Goal: Transaction & Acquisition: Book appointment/travel/reservation

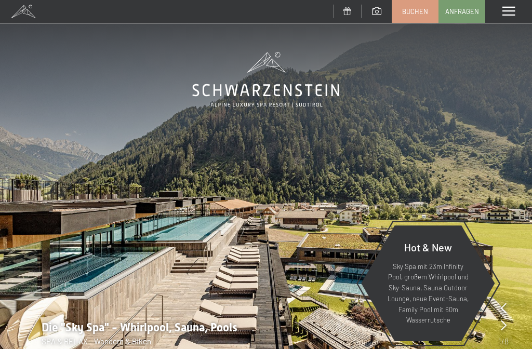
click at [422, 11] on span "Buchen" at bounding box center [415, 11] width 26 height 9
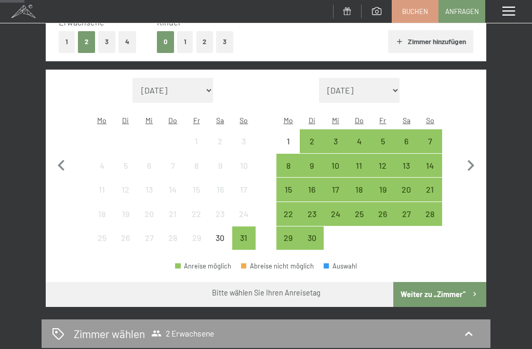
scroll to position [178, 0]
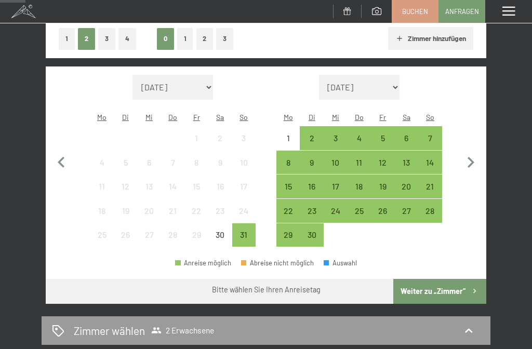
click at [290, 207] on div "22" at bounding box center [288, 218] width 22 height 22
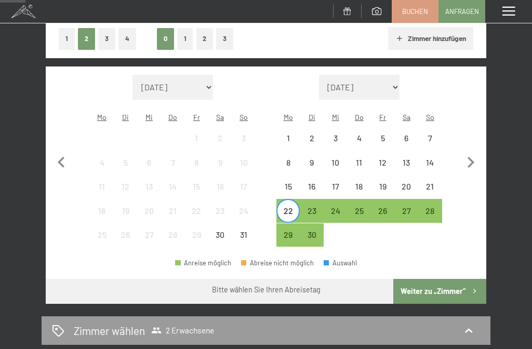
click at [366, 207] on div "25" at bounding box center [359, 218] width 22 height 22
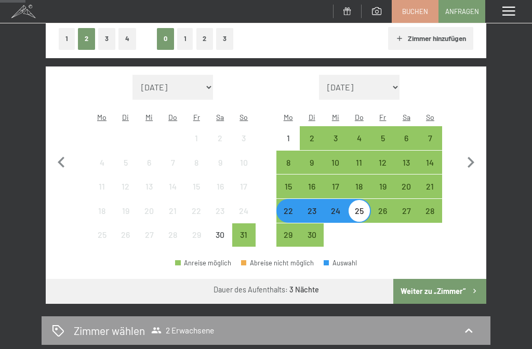
click at [444, 279] on button "Weiter zu „Zimmer“" at bounding box center [439, 291] width 93 height 25
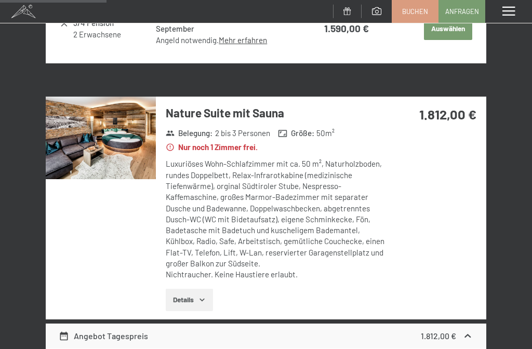
scroll to position [461, 0]
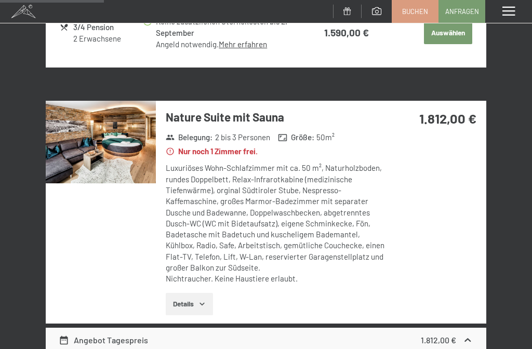
click at [195, 301] on button "Details" at bounding box center [189, 304] width 47 height 23
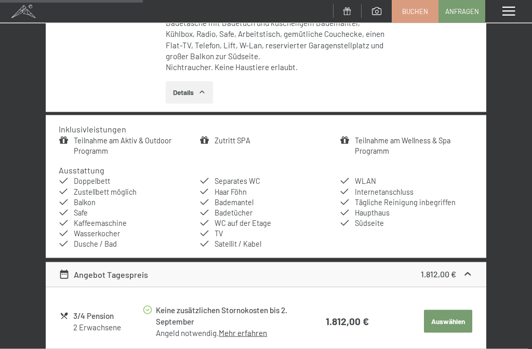
scroll to position [679, 0]
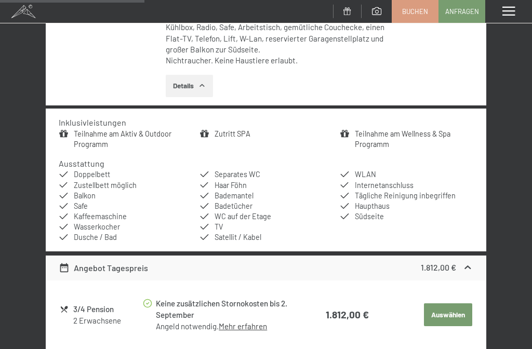
click at [470, 262] on icon at bounding box center [467, 267] width 11 height 11
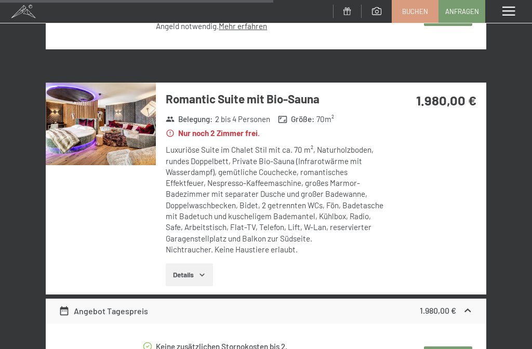
scroll to position [1250, 0]
click at [193, 264] on button "Details" at bounding box center [189, 275] width 47 height 23
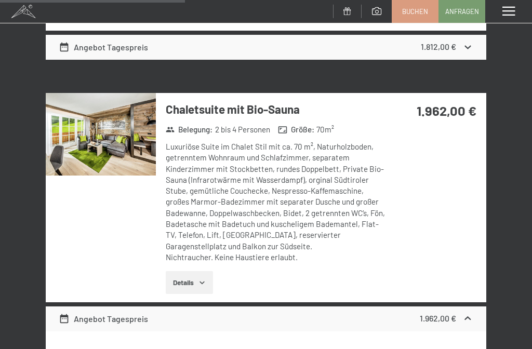
scroll to position [899, 0]
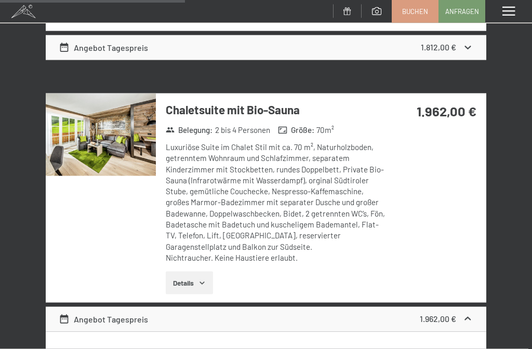
click at [193, 273] on button "Details" at bounding box center [189, 283] width 47 height 23
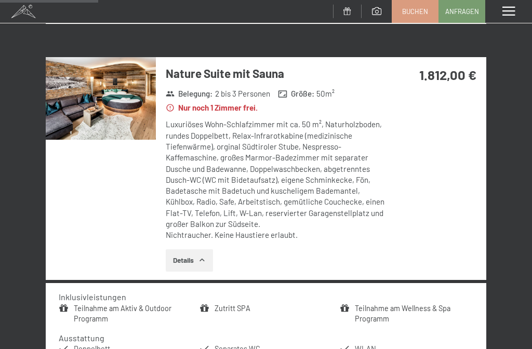
scroll to position [503, 0]
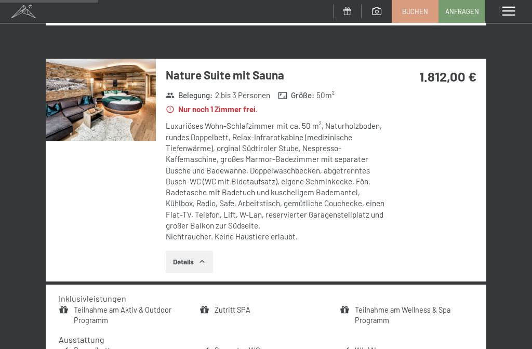
click at [199, 258] on icon "button" at bounding box center [202, 262] width 8 height 8
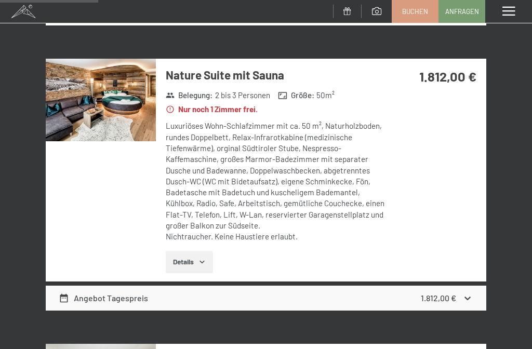
click at [200, 258] on button "Details" at bounding box center [189, 262] width 47 height 23
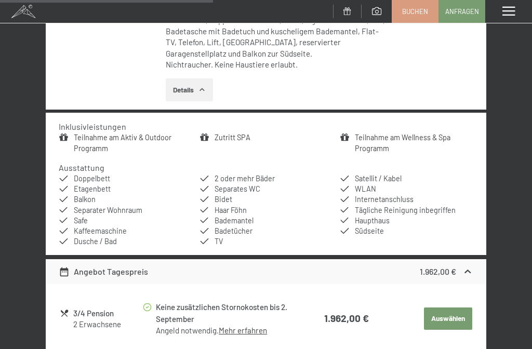
scroll to position [1087, 0]
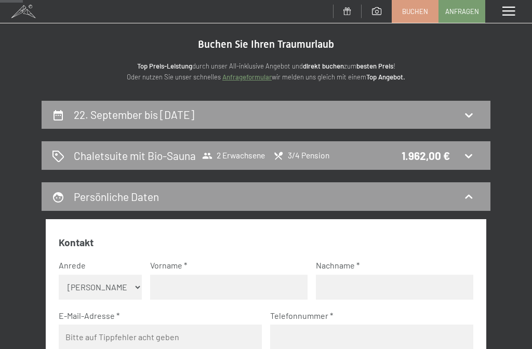
scroll to position [0, 0]
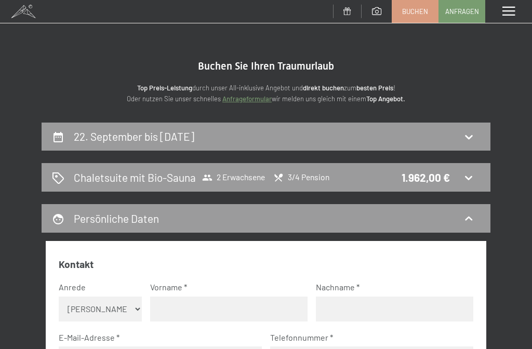
click at [512, 12] on span at bounding box center [508, 11] width 12 height 9
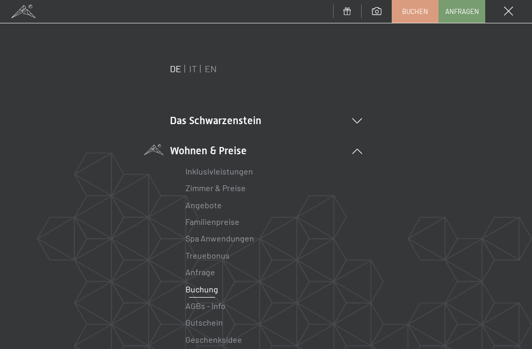
click at [216, 206] on link "Angebote" at bounding box center [203, 205] width 36 height 10
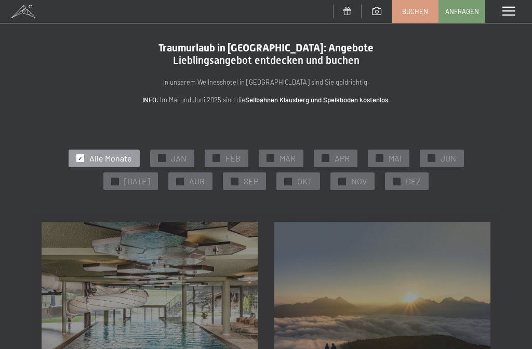
click at [243, 182] on span "SEP" at bounding box center [250, 180] width 15 height 11
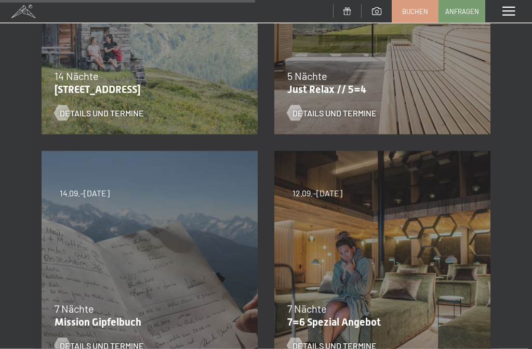
scroll to position [535, 0]
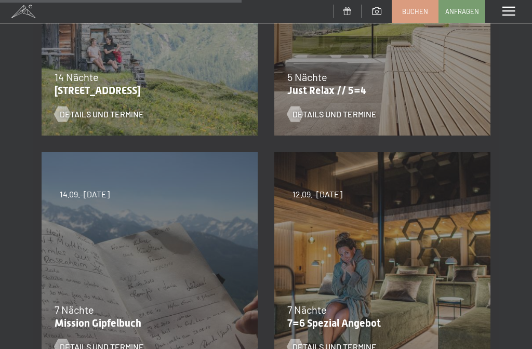
click at [342, 114] on span "Details und Termine" at bounding box center [334, 114] width 84 height 11
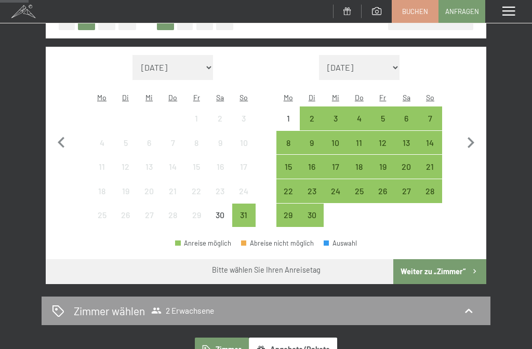
scroll to position [197, 0]
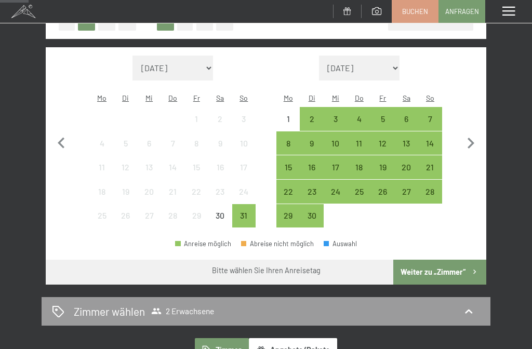
click at [291, 187] on div "22" at bounding box center [288, 198] width 22 height 22
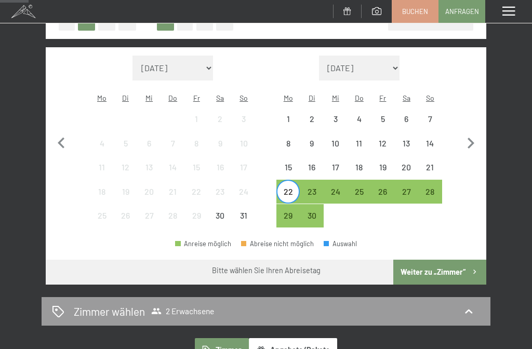
click at [361, 187] on div "25" at bounding box center [359, 198] width 22 height 22
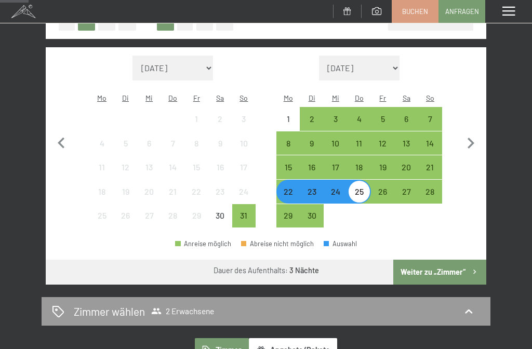
click at [444, 266] on button "Weiter zu „Zimmer“" at bounding box center [439, 272] width 93 height 25
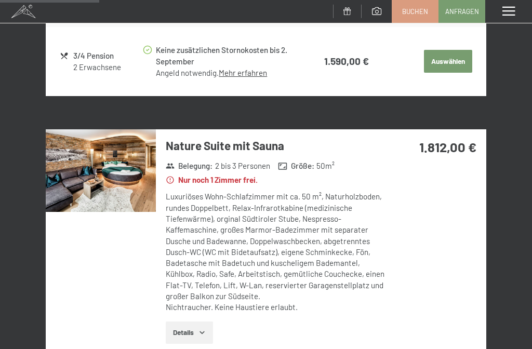
scroll to position [433, 0]
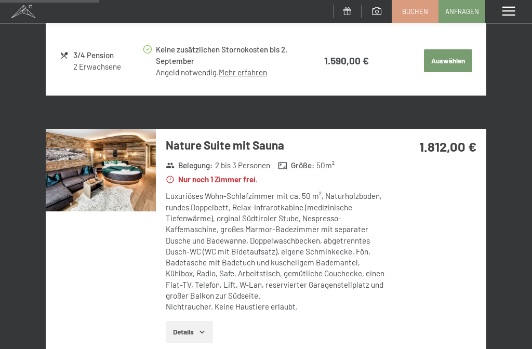
click at [250, 69] on link "Mehr erfahren" at bounding box center [243, 71] width 48 height 9
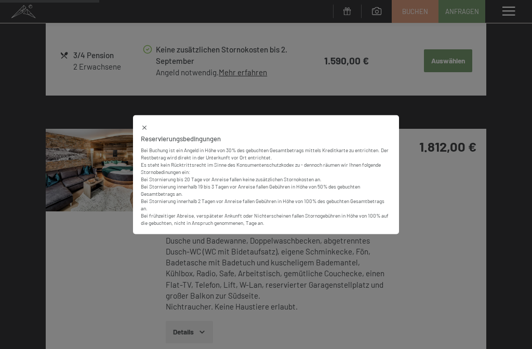
click at [148, 128] on icon at bounding box center [144, 127] width 7 height 7
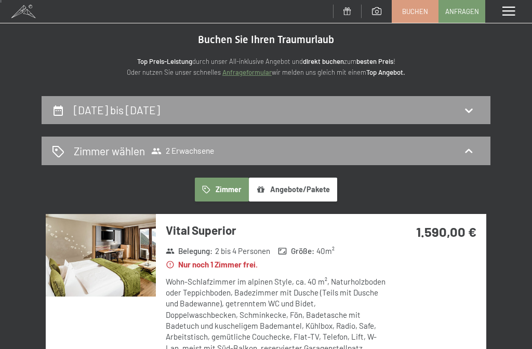
scroll to position [0, 0]
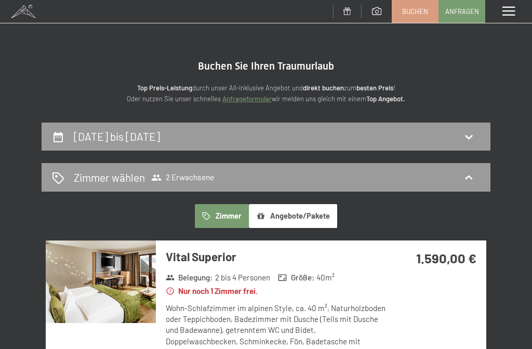
click at [420, 12] on span "Buchen" at bounding box center [415, 11] width 26 height 9
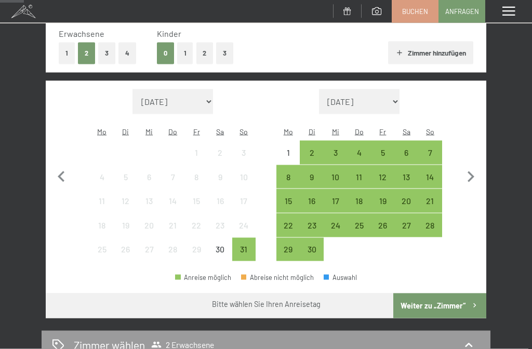
scroll to position [170, 0]
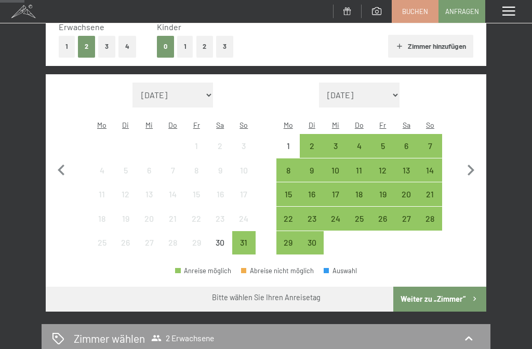
click at [366, 214] on div "25" at bounding box center [359, 225] width 22 height 22
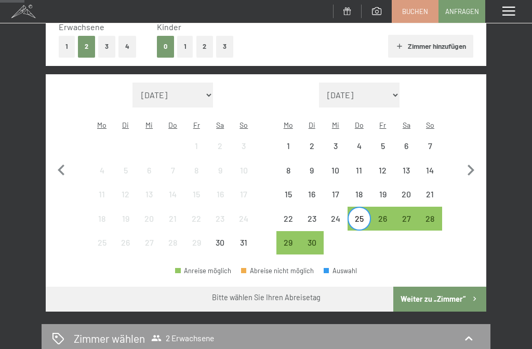
click at [473, 164] on icon "button" at bounding box center [470, 170] width 22 height 22
select select "2025-09-01"
select select "2025-10-01"
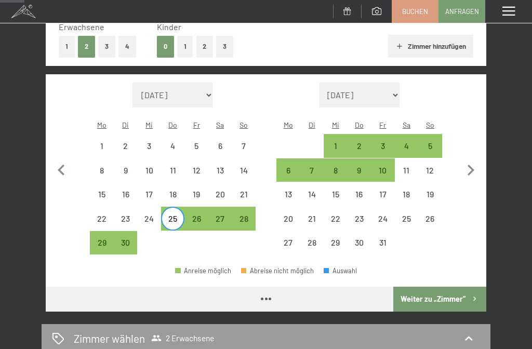
select select "2025-09-01"
select select "2025-10-01"
click at [340, 142] on div "1" at bounding box center [335, 153] width 22 height 22
select select "[DATE]"
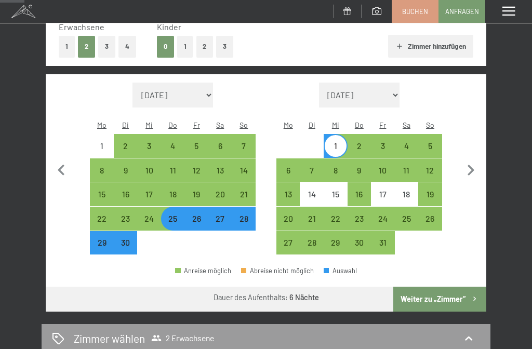
click at [443, 289] on button "Weiter zu „Zimmer“" at bounding box center [439, 299] width 93 height 25
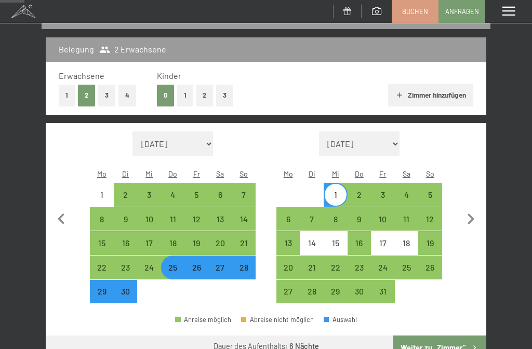
select select "2025-09-01"
select select "2025-10-01"
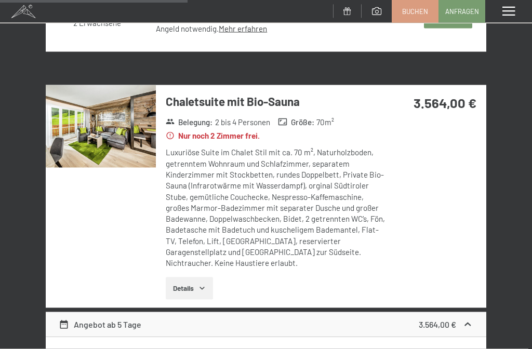
scroll to position [833, 0]
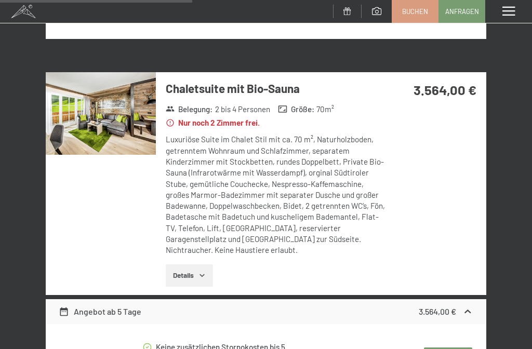
click at [200, 271] on icon "button" at bounding box center [202, 275] width 8 height 8
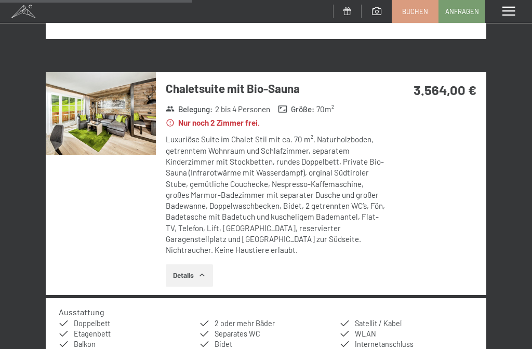
click at [432, 165] on div "Chaletsuite mit Bio-Sauna Belegung : 2 bis 4 Personen Größe : 70 m² Nur noch 2 …" at bounding box center [266, 183] width 440 height 223
click at [429, 185] on div "Chaletsuite mit Bio-Sauna Belegung : 2 bis 4 Personen Größe : 70 m² Nur noch 2 …" at bounding box center [266, 183] width 440 height 223
click at [520, 88] on div "25. September bis 1. Oktober 2025 Zimmer wählen 2 Erwachsene Zimmer Angebote/Pa…" at bounding box center [266, 320] width 532 height 2060
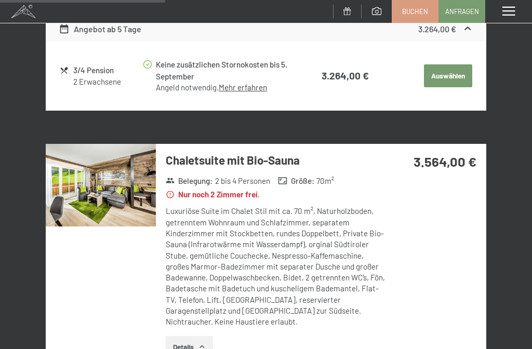
scroll to position [762, 0]
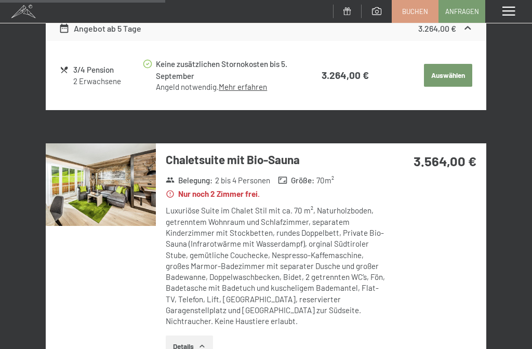
click at [512, 15] on span at bounding box center [508, 11] width 12 height 9
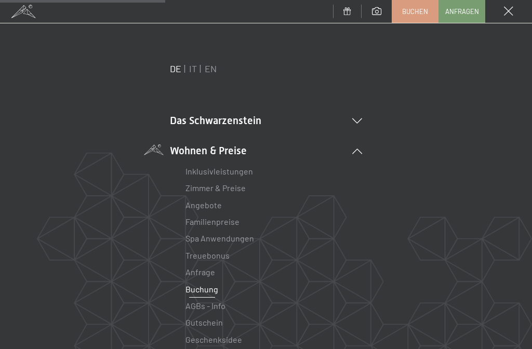
click at [210, 208] on link "Angebote" at bounding box center [203, 205] width 36 height 10
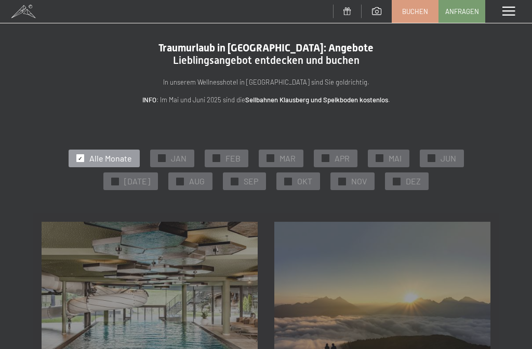
click at [249, 186] on div "✓ SEP" at bounding box center [244, 181] width 43 height 18
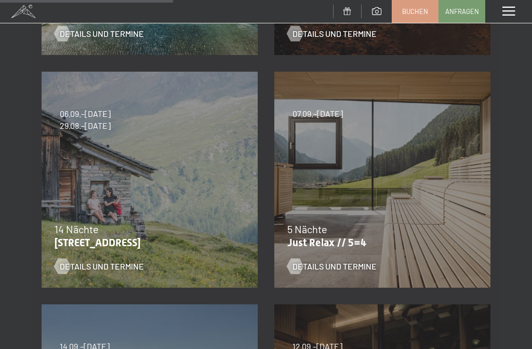
scroll to position [382, 0]
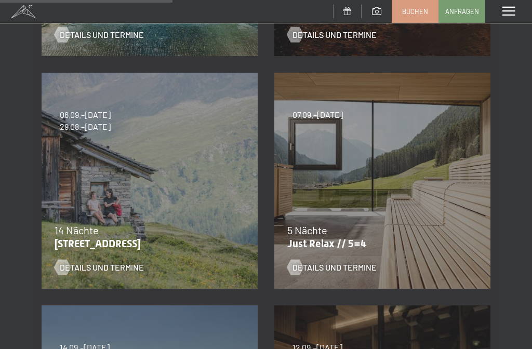
click at [323, 268] on span "Details und Termine" at bounding box center [334, 267] width 84 height 11
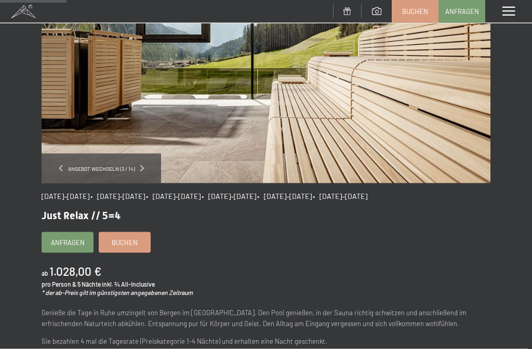
scroll to position [137, 0]
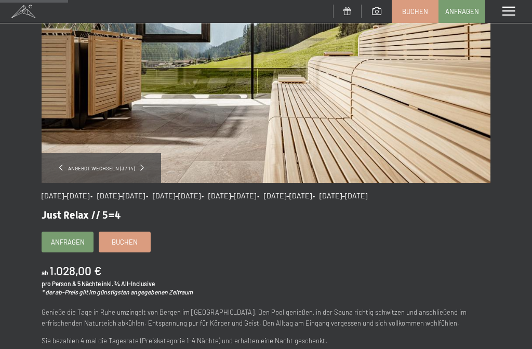
click at [129, 246] on link "Buchen" at bounding box center [124, 242] width 51 height 20
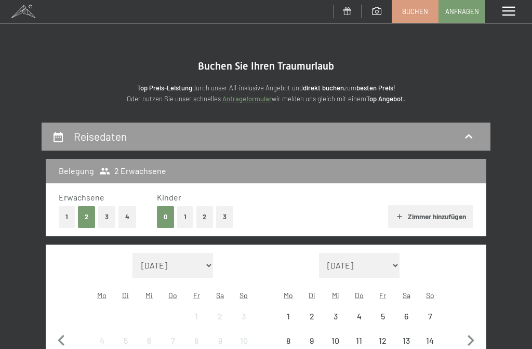
select select "[DATE]"
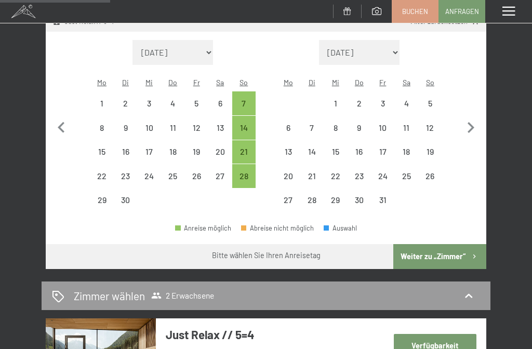
scroll to position [233, 0]
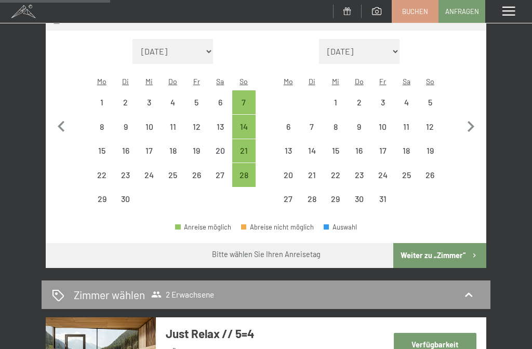
click at [247, 171] on div "28" at bounding box center [244, 182] width 22 height 22
select select "2025-09-01"
select select "2025-10-01"
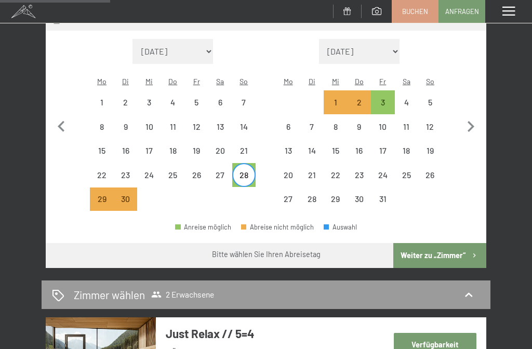
click at [0, 141] on div "28. September bis … Belegung 2 Erwachsene Erwachsene 1 2 3 4 Kinder 0 1 2 3 Zim…" at bounding box center [266, 246] width 532 height 715
click at [443, 246] on button "Weiter zu „Zimmer“" at bounding box center [439, 255] width 93 height 25
select select "2025-09-01"
select select "2025-10-01"
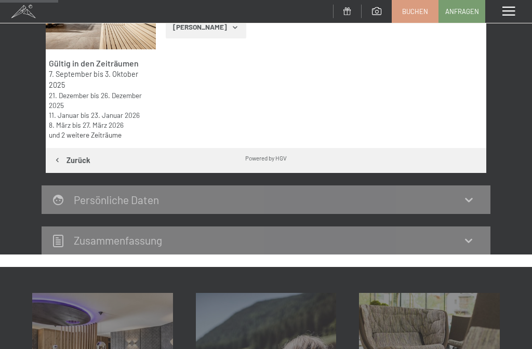
scroll to position [121, 0]
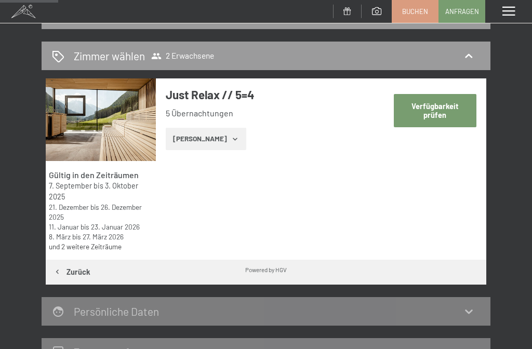
click at [440, 114] on button "Verfügbarkeit prüfen" at bounding box center [435, 110] width 83 height 33
select select "2025-09-01"
select select "2025-10-01"
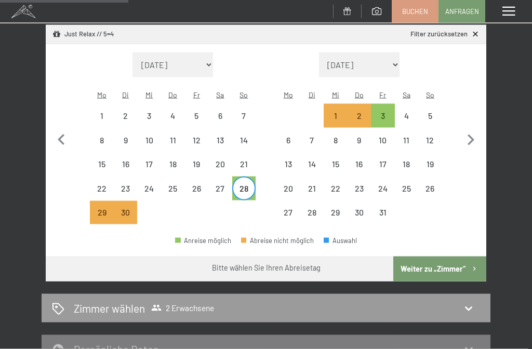
scroll to position [221, 0]
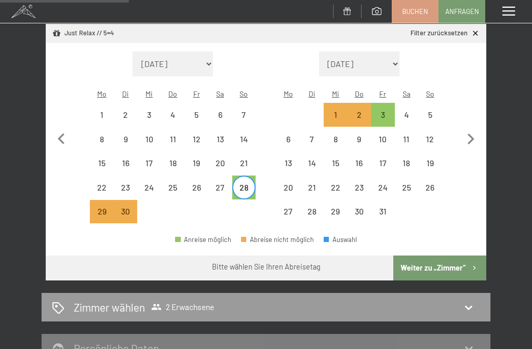
click at [438, 259] on button "Weiter zu „Zimmer“" at bounding box center [439, 267] width 93 height 25
select select "2025-09-01"
select select "2025-10-01"
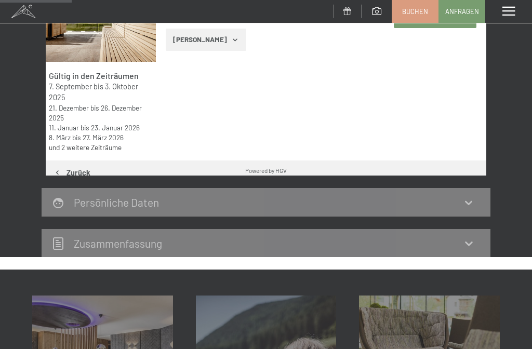
scroll to position [121, 0]
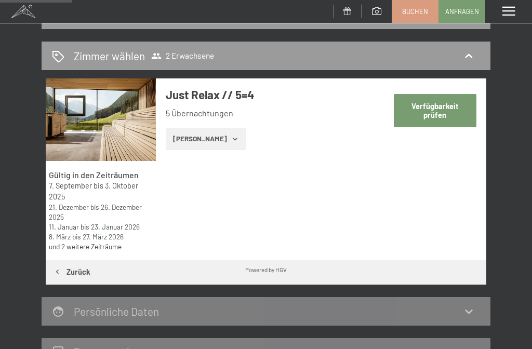
click at [208, 138] on button "Zeige Zimmer" at bounding box center [206, 139] width 80 height 23
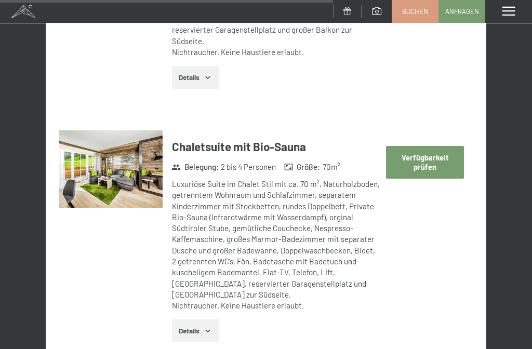
scroll to position [2344, 0]
click at [433, 145] on button "Verfügbarkeit prüfen" at bounding box center [424, 161] width 77 height 33
select select "[DATE]"
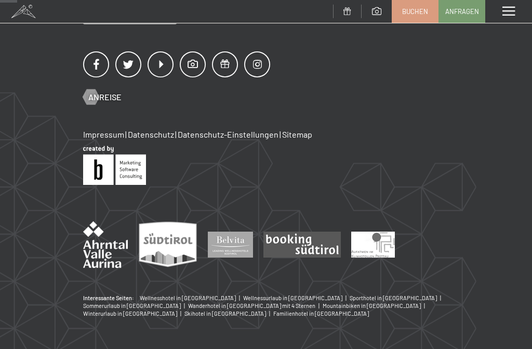
scroll to position [121, 0]
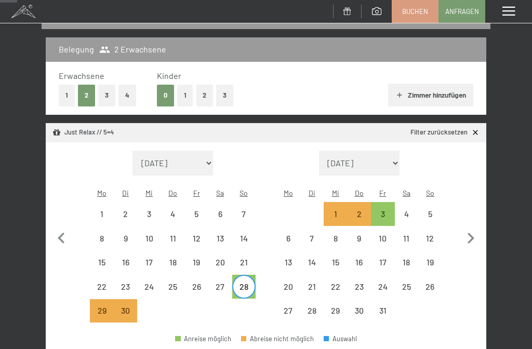
click at [246, 282] on div "28" at bounding box center [244, 293] width 22 height 22
select select "[DATE]"
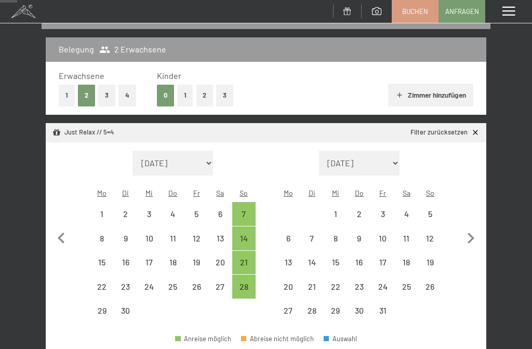
click at [385, 210] on div "3" at bounding box center [383, 221] width 22 height 22
select select "[DATE]"
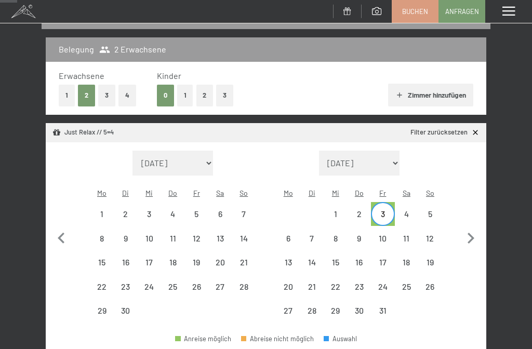
click at [249, 282] on div "28" at bounding box center [244, 293] width 22 height 22
select select "[DATE]"
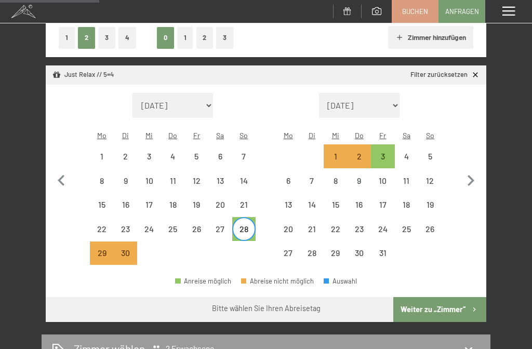
scroll to position [206, 0]
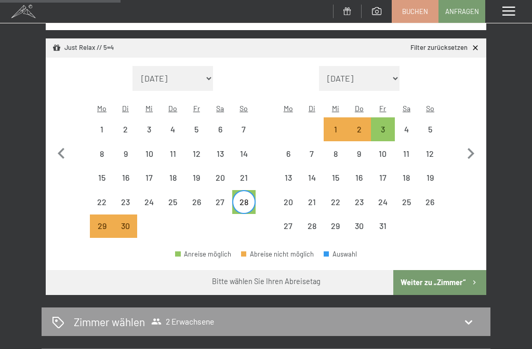
click at [310, 276] on div "Bitte wählen Sie Ihren Abreisetag" at bounding box center [266, 281] width 109 height 10
click at [245, 198] on div "28" at bounding box center [244, 209] width 22 height 22
select select "[DATE]"
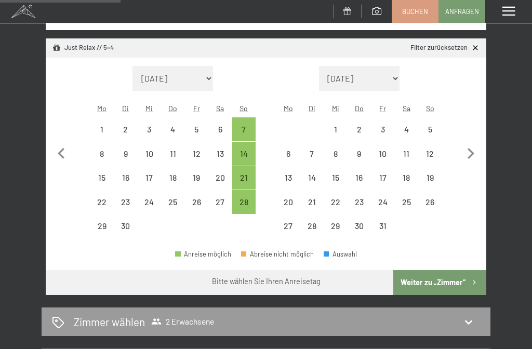
click at [250, 198] on div "28" at bounding box center [244, 209] width 22 height 22
select select "[DATE]"
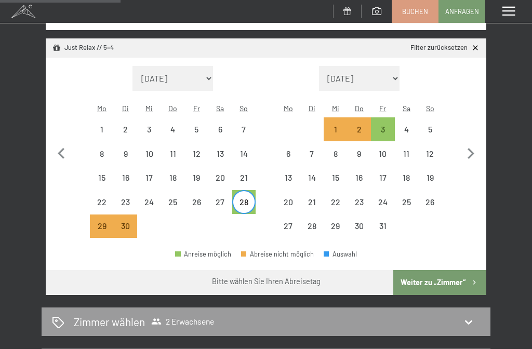
click at [388, 125] on div "3" at bounding box center [383, 136] width 22 height 22
select select "[DATE]"
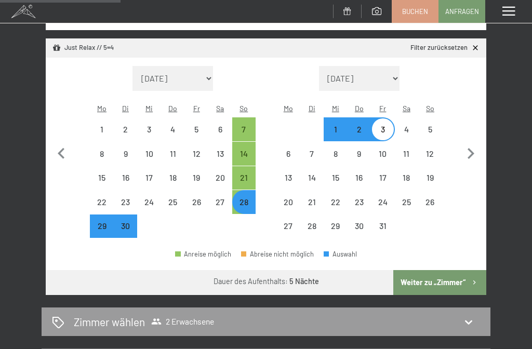
select select "[DATE]"
click at [441, 274] on button "Weiter zu „Zimmer“" at bounding box center [439, 282] width 93 height 25
select select "[DATE]"
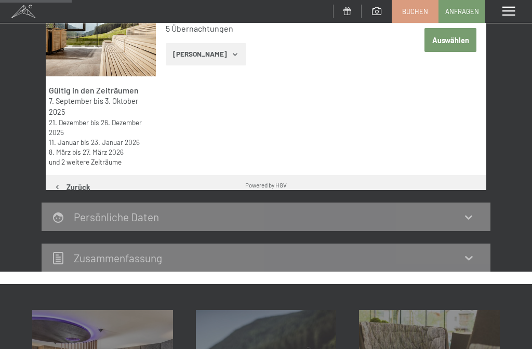
scroll to position [121, 0]
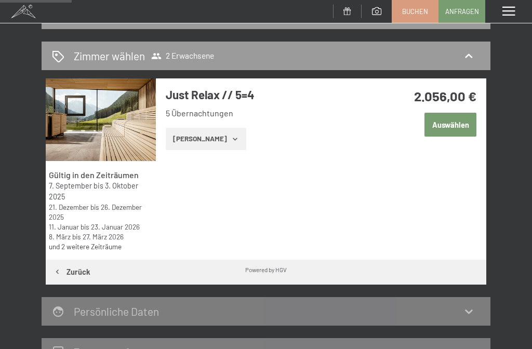
click at [217, 137] on button "Zeige Zimmer" at bounding box center [206, 139] width 80 height 23
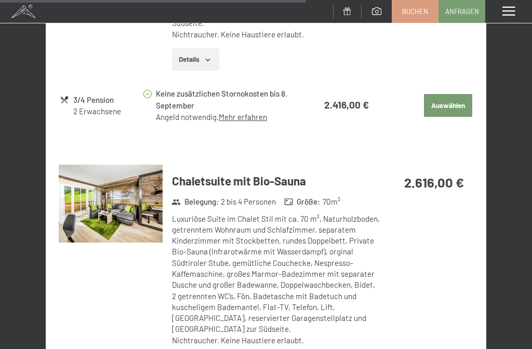
scroll to position [1470, 0]
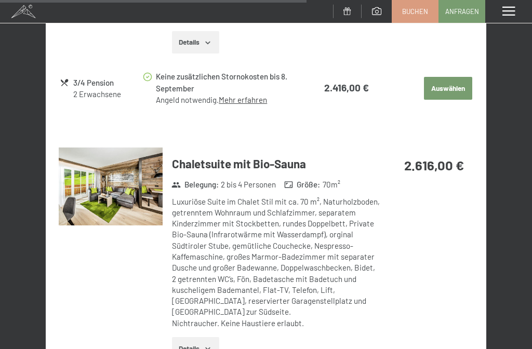
click at [211, 344] on icon "button" at bounding box center [208, 348] width 8 height 8
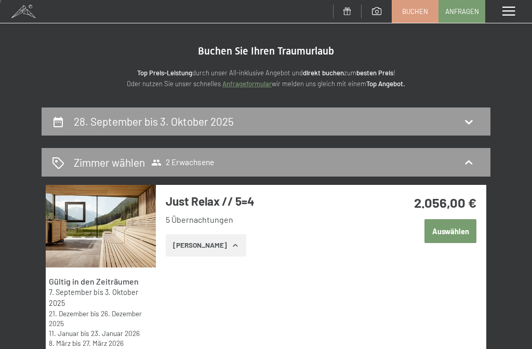
scroll to position [0, 0]
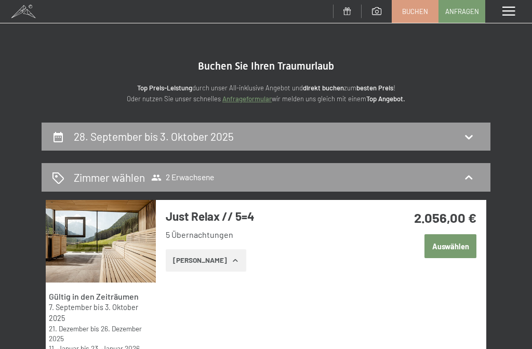
click at [244, 137] on div "28. September bis 3. Oktober 2025" at bounding box center [266, 136] width 428 height 15
select select "[DATE]"
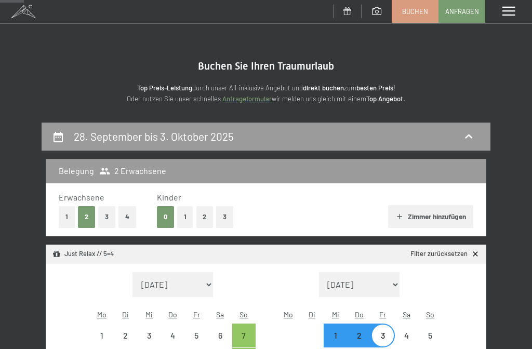
scroll to position [121, 0]
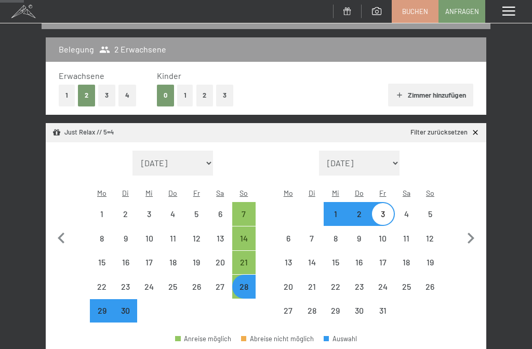
click at [247, 282] on div "28" at bounding box center [244, 293] width 22 height 22
select select "[DATE]"
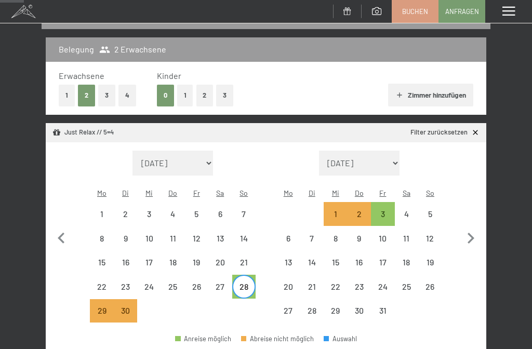
click at [409, 210] on div "4" at bounding box center [407, 221] width 22 height 22
select select "[DATE]"
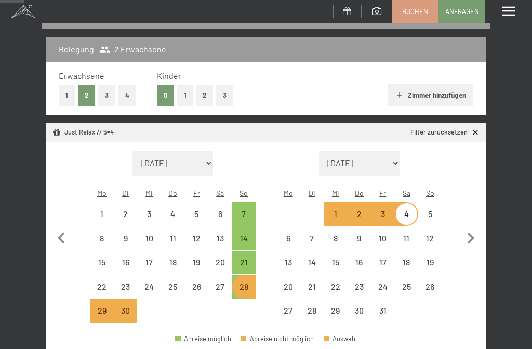
select select "[DATE]"
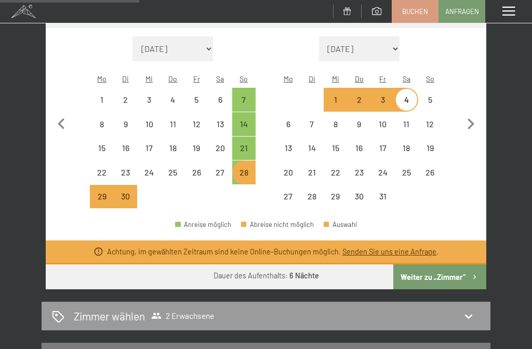
scroll to position [245, 0]
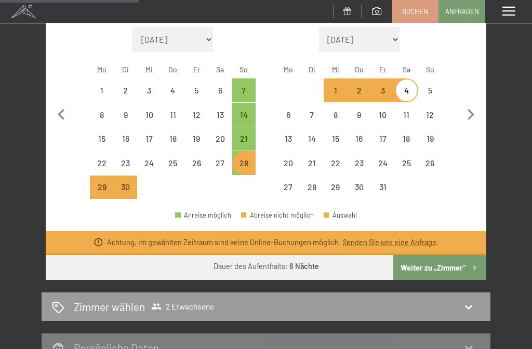
click at [249, 159] on div "28" at bounding box center [244, 170] width 22 height 22
select select "[DATE]"
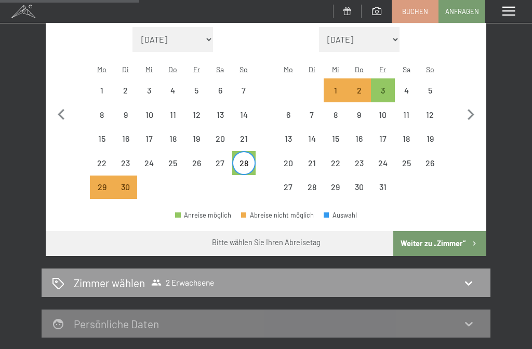
click at [388, 86] on div "3" at bounding box center [383, 97] width 22 height 22
select select "[DATE]"
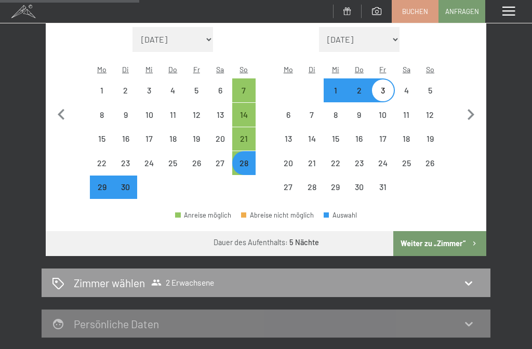
select select "[DATE]"
click at [452, 234] on button "Weiter zu „Zimmer“" at bounding box center [439, 243] width 93 height 25
select select "[DATE]"
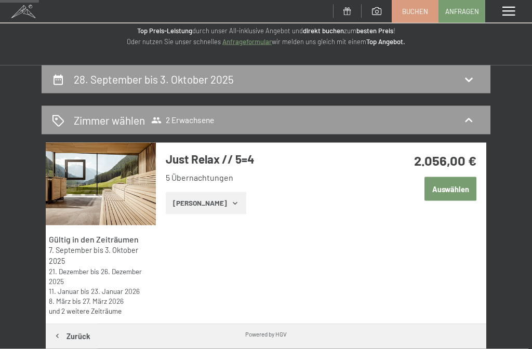
scroll to position [58, 0]
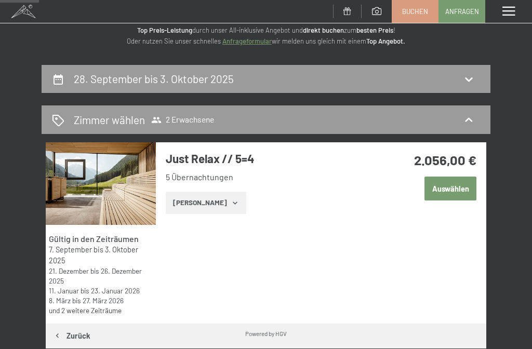
click at [208, 206] on span "Einwilligung Marketing*" at bounding box center [210, 205] width 86 height 10
click at [162, 206] on input "Einwilligung Marketing*" at bounding box center [157, 205] width 10 height 10
click at [212, 204] on span "Einwilligung Marketing*" at bounding box center [210, 205] width 86 height 10
click at [162, 204] on input "Einwilligung Marketing*" at bounding box center [157, 205] width 10 height 10
click at [205, 201] on span "Einwilligung Marketing*" at bounding box center [210, 205] width 86 height 10
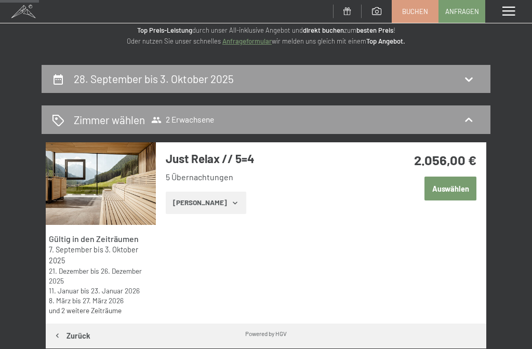
click at [162, 201] on input "Einwilligung Marketing*" at bounding box center [157, 205] width 10 height 10
click at [200, 205] on span "Einwilligung Marketing*" at bounding box center [210, 205] width 86 height 10
click at [162, 205] on input "Einwilligung Marketing*" at bounding box center [157, 205] width 10 height 10
checkbox input "false"
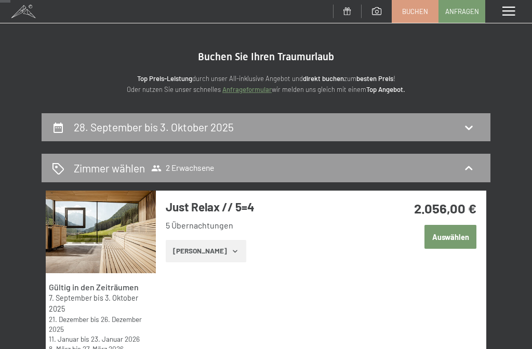
scroll to position [2, 0]
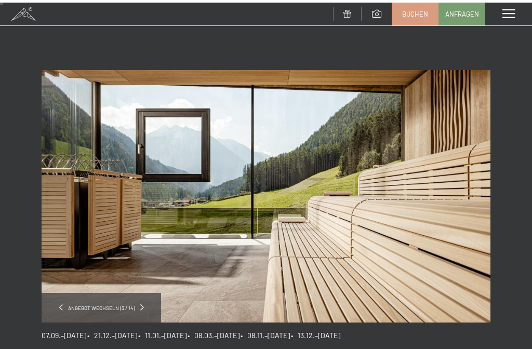
scroll to position [-37, 0]
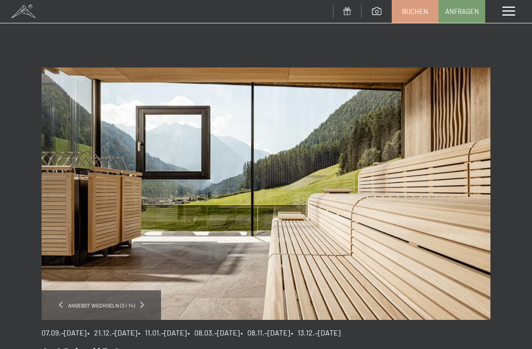
click at [516, 16] on div "Menü" at bounding box center [508, 11] width 47 height 23
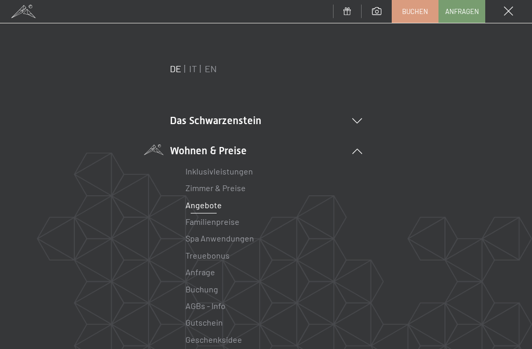
click at [210, 208] on link "Angebote" at bounding box center [203, 205] width 36 height 10
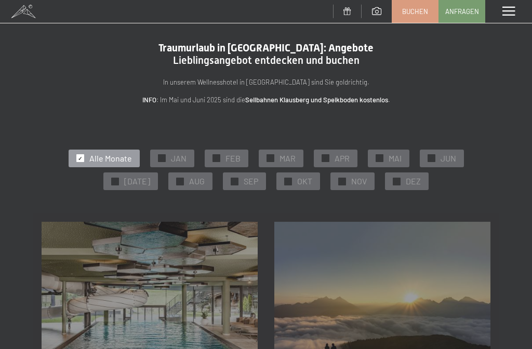
click at [253, 183] on div "✓ SEP" at bounding box center [244, 181] width 43 height 18
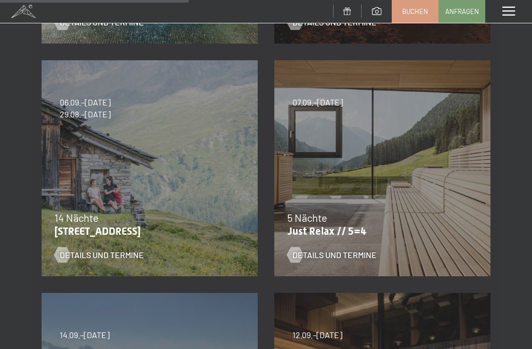
scroll to position [421, 0]
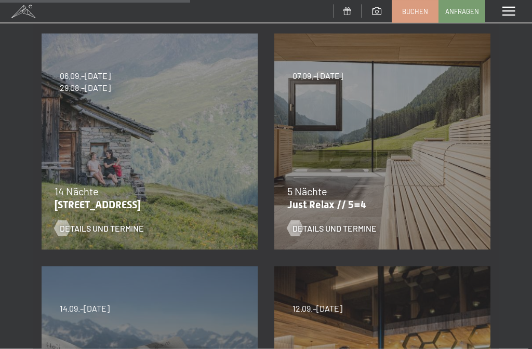
click at [376, 150] on div "07.09.–03.10.2025 21.12.–26.12.2025 11.01.–23.01.2026 08.03.–27.03.2026 08.11.–…" at bounding box center [382, 141] width 233 height 233
click at [334, 226] on span "Details und Termine" at bounding box center [334, 227] width 84 height 11
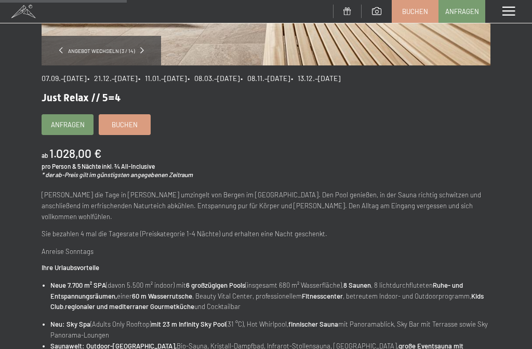
scroll to position [255, 0]
click at [130, 129] on link "Buchen" at bounding box center [124, 124] width 51 height 20
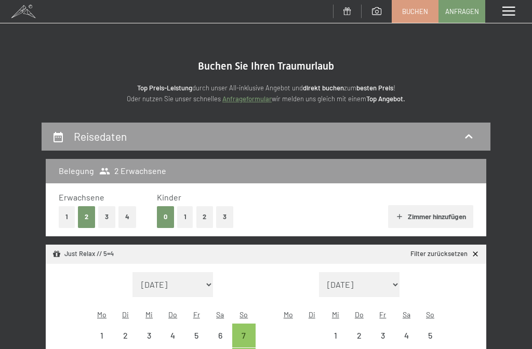
select select "[DATE]"
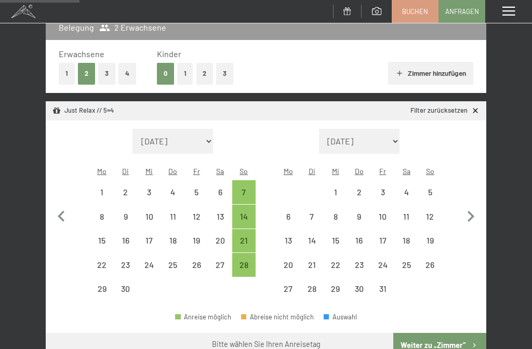
scroll to position [143, 0]
click at [383, 188] on div "3" at bounding box center [383, 199] width 22 height 22
select select "[DATE]"
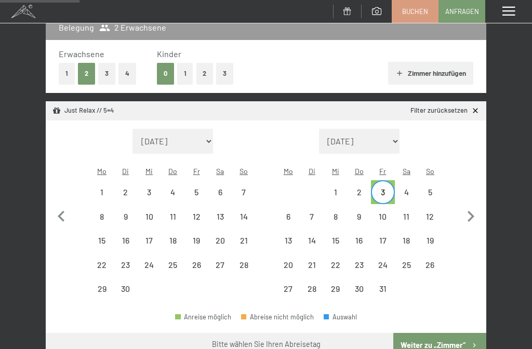
click at [243, 261] on div "28" at bounding box center [244, 272] width 22 height 22
select select "[DATE]"
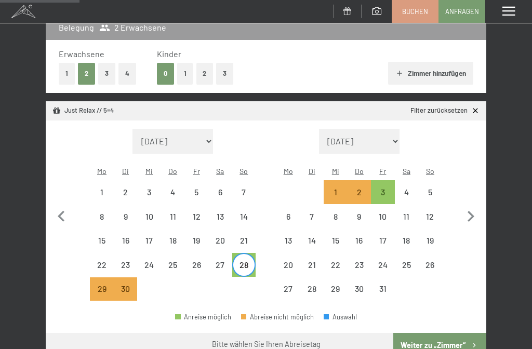
click at [385, 188] on div "3" at bounding box center [383, 199] width 22 height 22
select select "[DATE]"
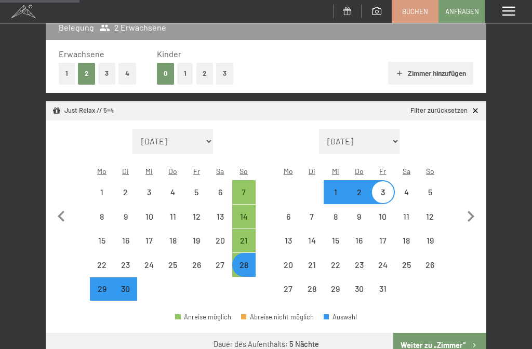
select select "[DATE]"
click at [446, 335] on button "Weiter zu „Zimmer“" at bounding box center [439, 345] width 93 height 25
select select "[DATE]"
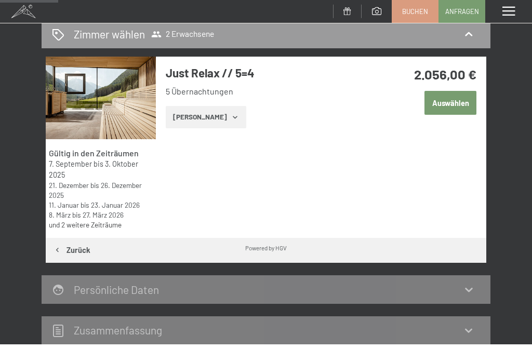
scroll to position [121, 0]
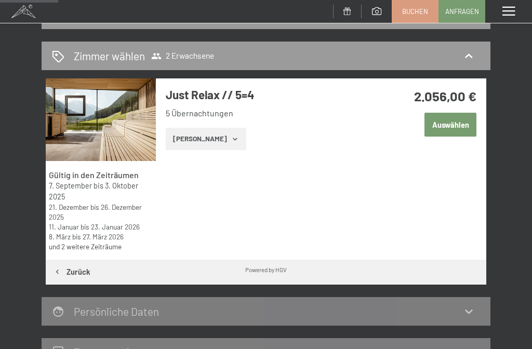
click at [199, 136] on button "Zeige Zimmer" at bounding box center [206, 139] width 80 height 23
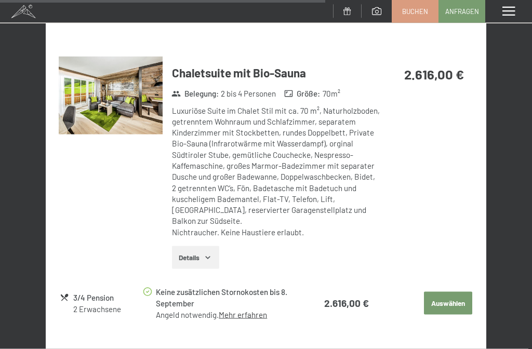
scroll to position [1561, 0]
click at [208, 204] on span "Einwilligung Marketing*" at bounding box center [210, 205] width 86 height 10
click at [162, 204] on input "Einwilligung Marketing*" at bounding box center [157, 205] width 10 height 10
click at [202, 204] on span "Einwilligung Marketing*" at bounding box center [210, 205] width 86 height 10
click at [162, 204] on input "Einwilligung Marketing*" at bounding box center [157, 205] width 10 height 10
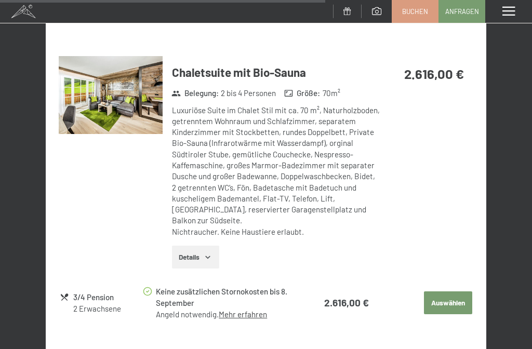
click at [206, 202] on span "Einwilligung Marketing*" at bounding box center [210, 205] width 86 height 10
click at [162, 202] on input "Einwilligung Marketing*" at bounding box center [157, 205] width 10 height 10
checkbox input "false"
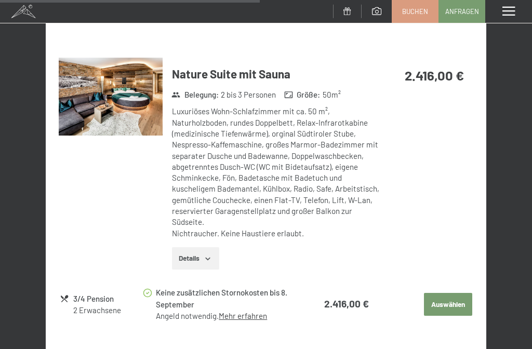
scroll to position [1246, 0]
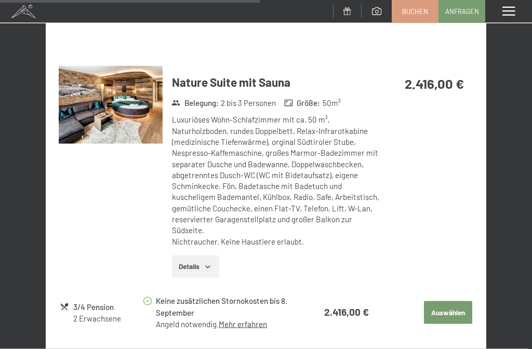
click at [209, 263] on icon "button" at bounding box center [208, 267] width 8 height 8
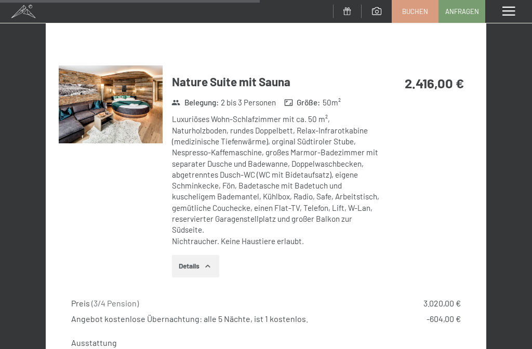
click at [210, 262] on icon "button" at bounding box center [208, 266] width 8 height 8
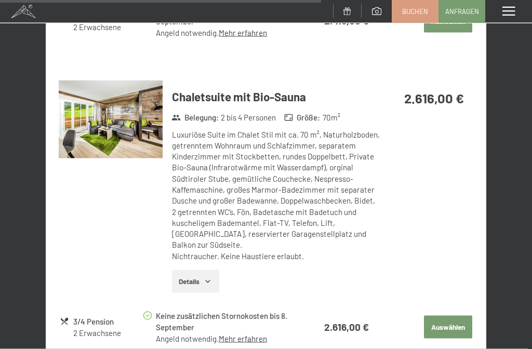
scroll to position [1541, 0]
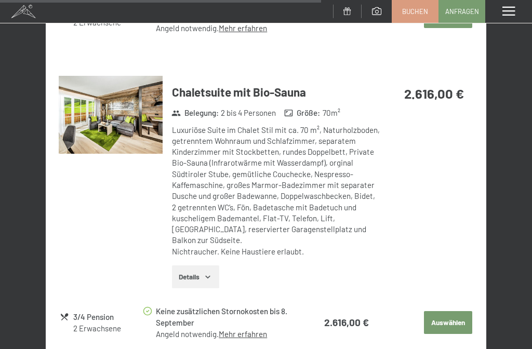
click at [200, 265] on button "Details" at bounding box center [195, 276] width 47 height 23
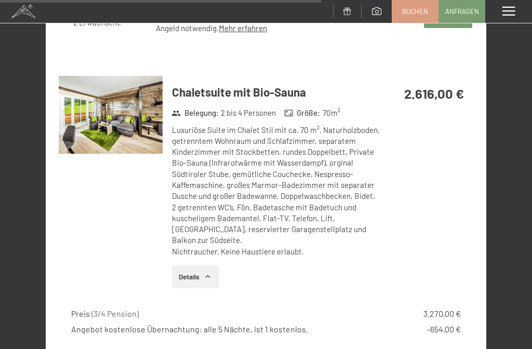
click at [196, 265] on button "Details" at bounding box center [195, 276] width 47 height 23
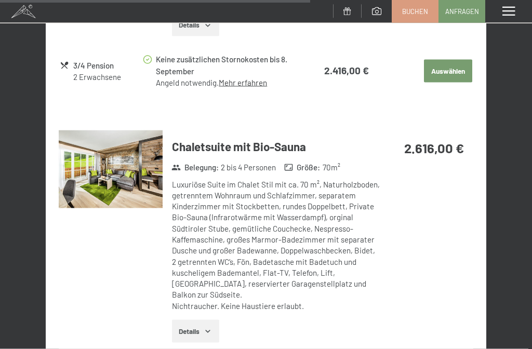
scroll to position [1487, 0]
click at [416, 12] on span "Buchen" at bounding box center [415, 11] width 26 height 9
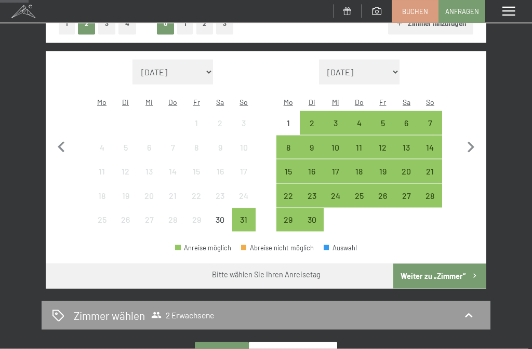
scroll to position [197, 0]
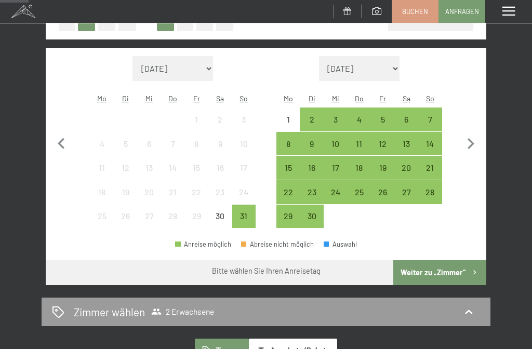
click at [469, 140] on icon "button" at bounding box center [470, 143] width 7 height 11
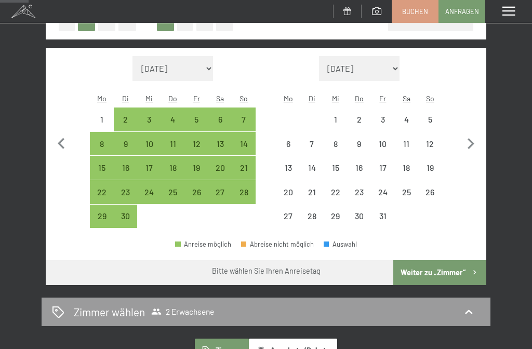
select select "[DATE]"
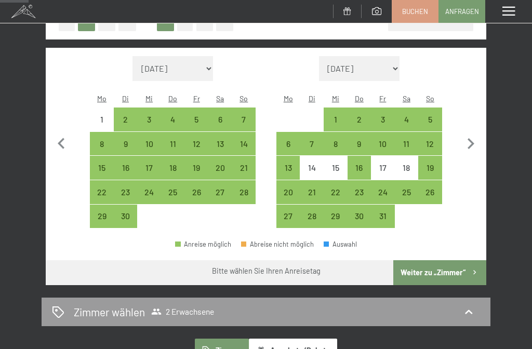
click at [175, 188] on div "25" at bounding box center [173, 199] width 22 height 22
select select "[DATE]"
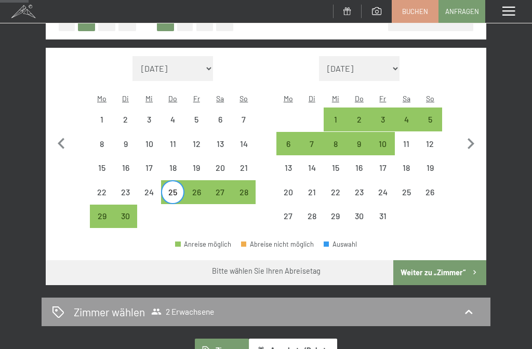
click at [340, 115] on div "1" at bounding box center [335, 126] width 22 height 22
select select "[DATE]"
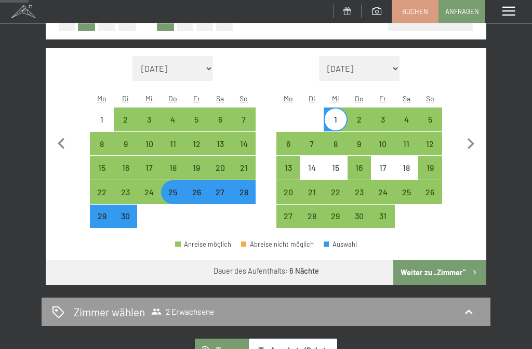
click at [443, 263] on button "Weiter zu „Zimmer“" at bounding box center [439, 272] width 93 height 25
select select "[DATE]"
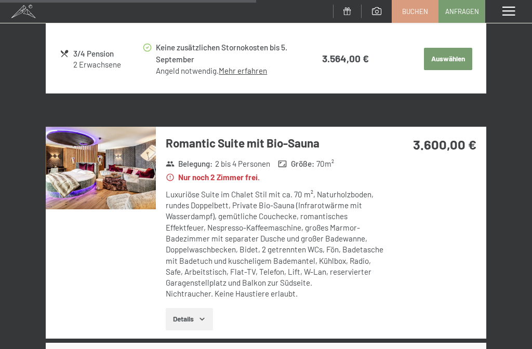
scroll to position [1130, 0]
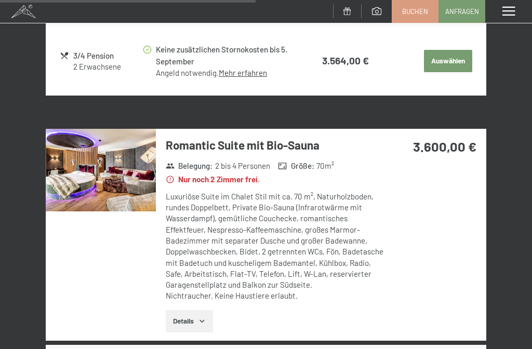
click at [195, 310] on button "Details" at bounding box center [189, 321] width 47 height 23
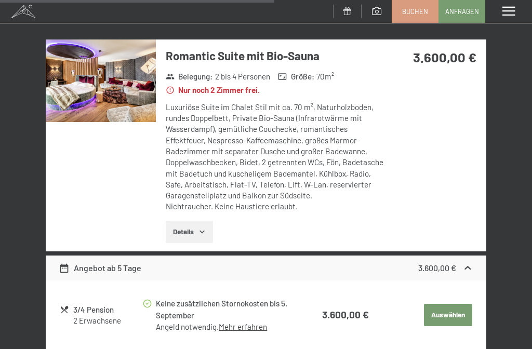
scroll to position [1252, 0]
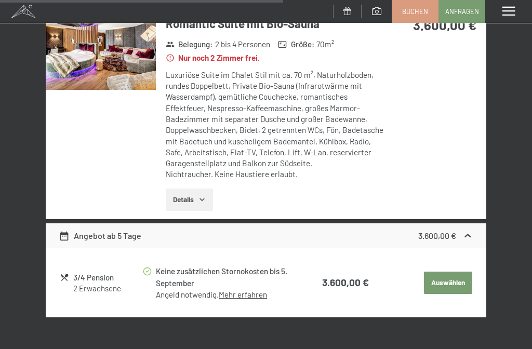
click at [198, 188] on button "Details" at bounding box center [189, 199] width 47 height 23
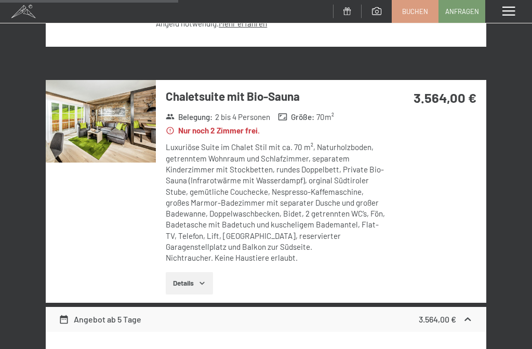
scroll to position [826, 0]
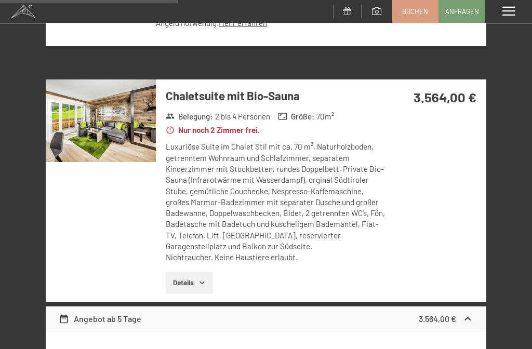
click at [197, 272] on button "Details" at bounding box center [189, 283] width 47 height 23
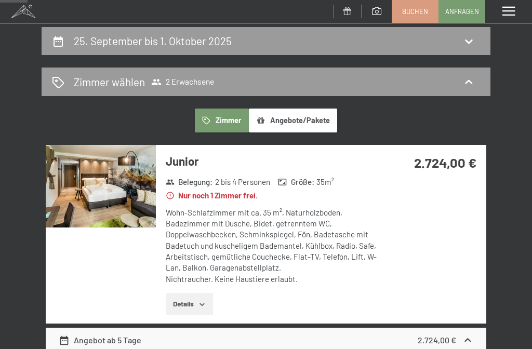
scroll to position [0, 0]
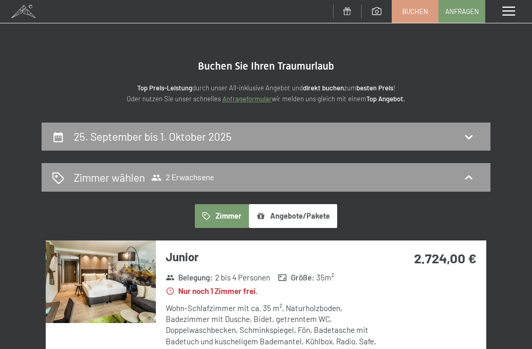
click at [275, 133] on div "25. September bis 1. Oktober 2025" at bounding box center [266, 136] width 428 height 15
select select "[DATE]"
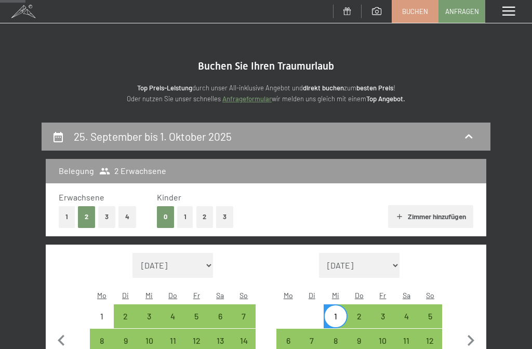
scroll to position [121, 0]
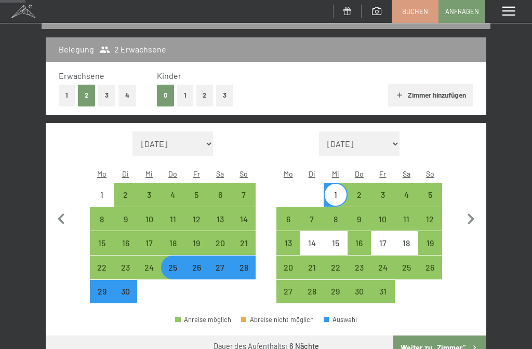
click at [105, 287] on div "29" at bounding box center [102, 298] width 22 height 22
select select "[DATE]"
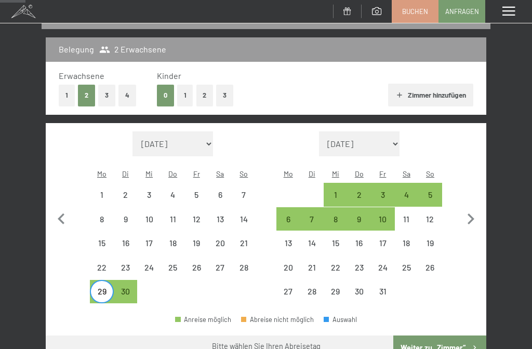
click at [431, 191] on div "5" at bounding box center [430, 202] width 22 height 22
select select "[DATE]"
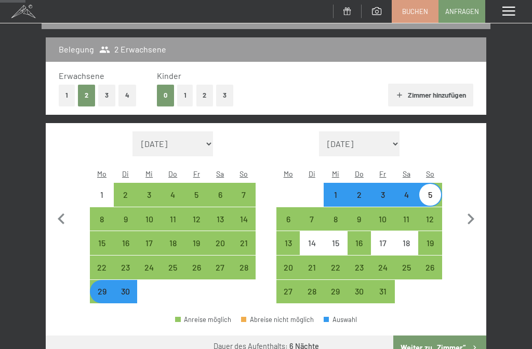
click at [439, 340] on button "Weiter zu „Zimmer“" at bounding box center [439, 347] width 93 height 25
select select "[DATE]"
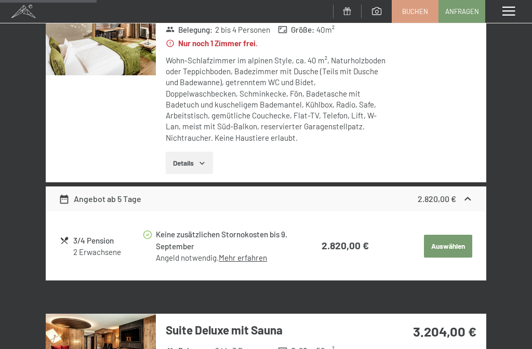
scroll to position [543, 0]
